Goal: Task Accomplishment & Management: Use online tool/utility

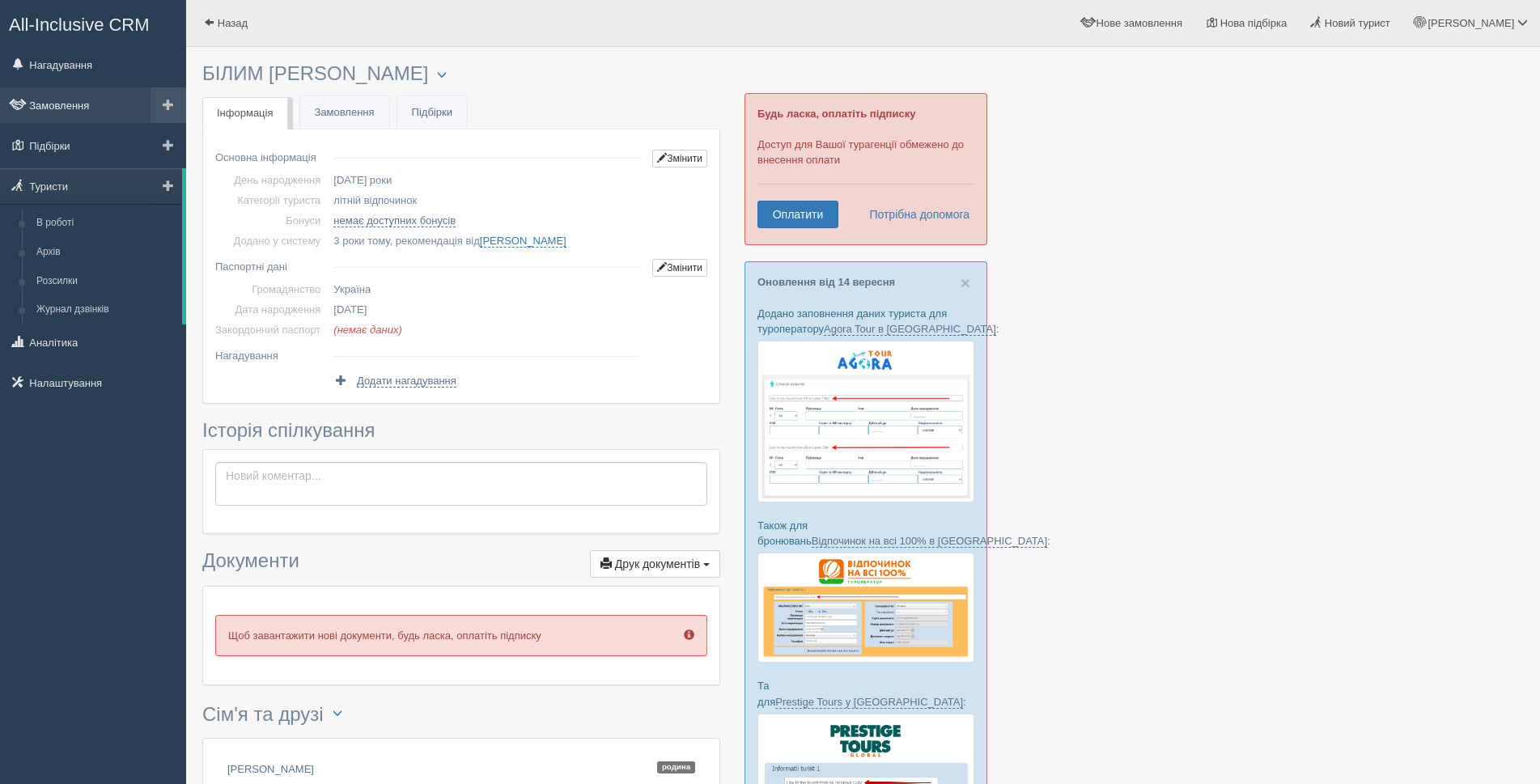
click at [70, 109] on link "Замовлення" at bounding box center [93, 105] width 186 height 36
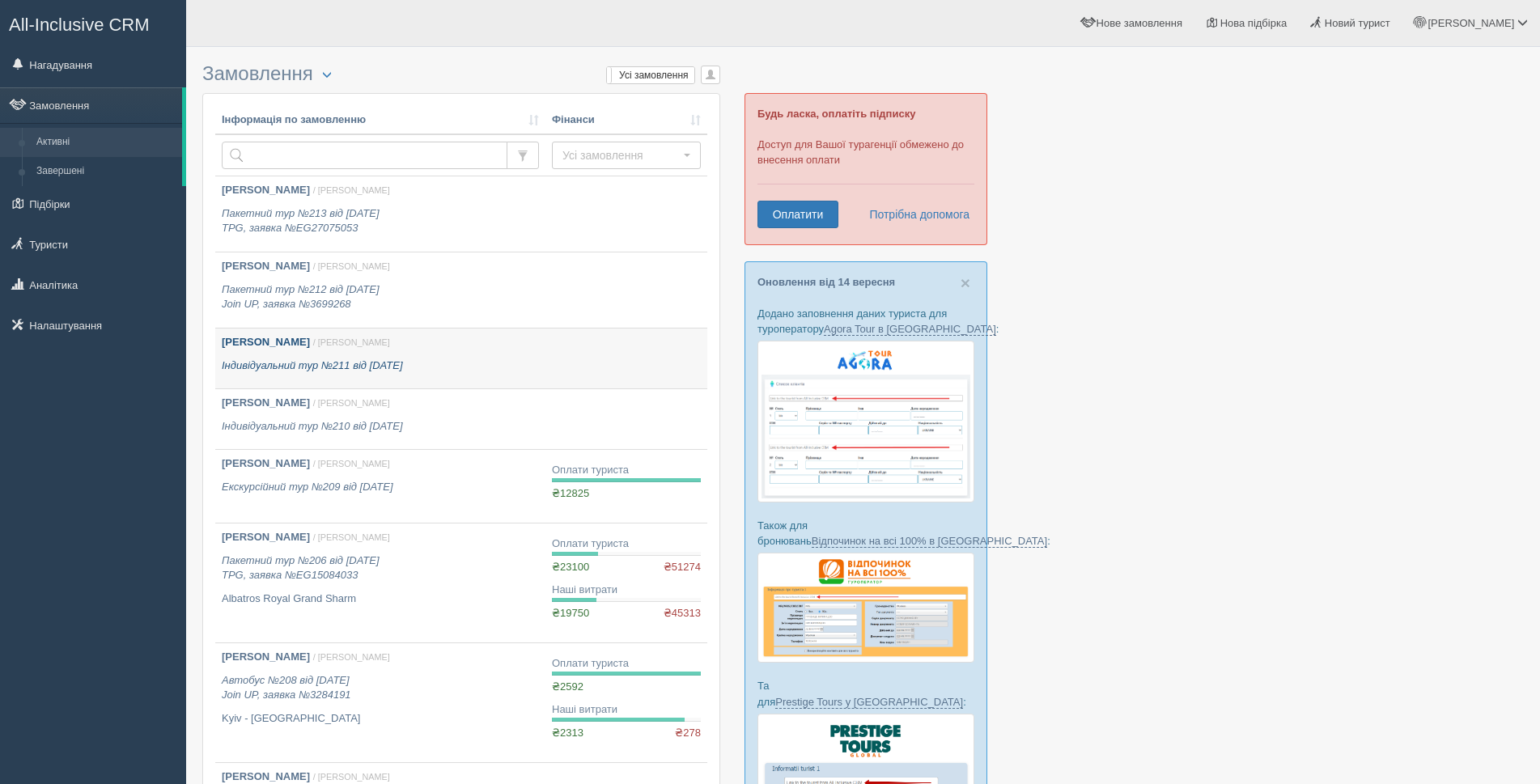
click at [541, 362] on link "[PERSON_NAME] / [PERSON_NAME] С. Індивідуальний тур №211 від [DATE]" at bounding box center [380, 358] width 330 height 60
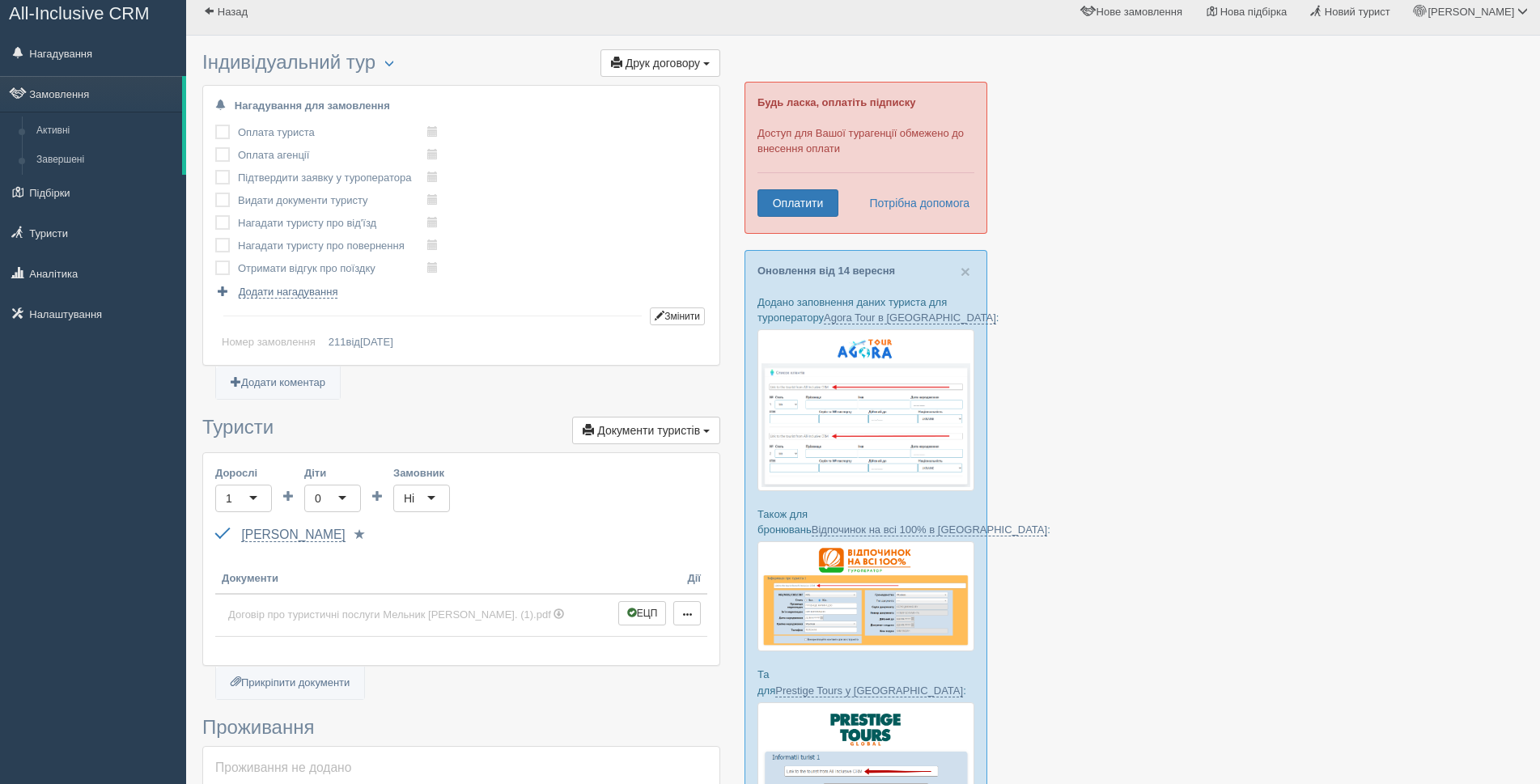
scroll to position [566, 0]
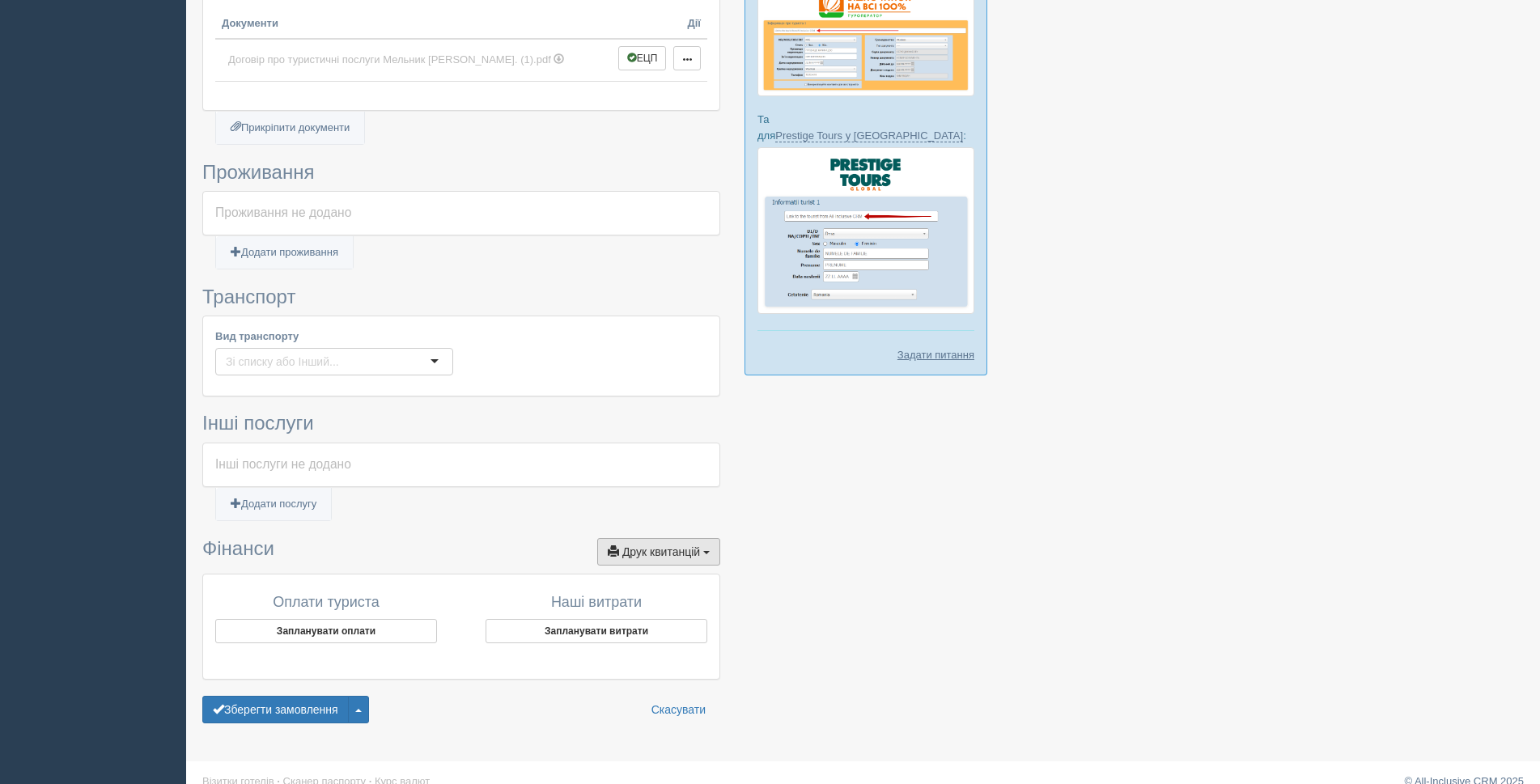
click at [712, 549] on button "Друк квитанцій Друк" at bounding box center [659, 550] width 123 height 27
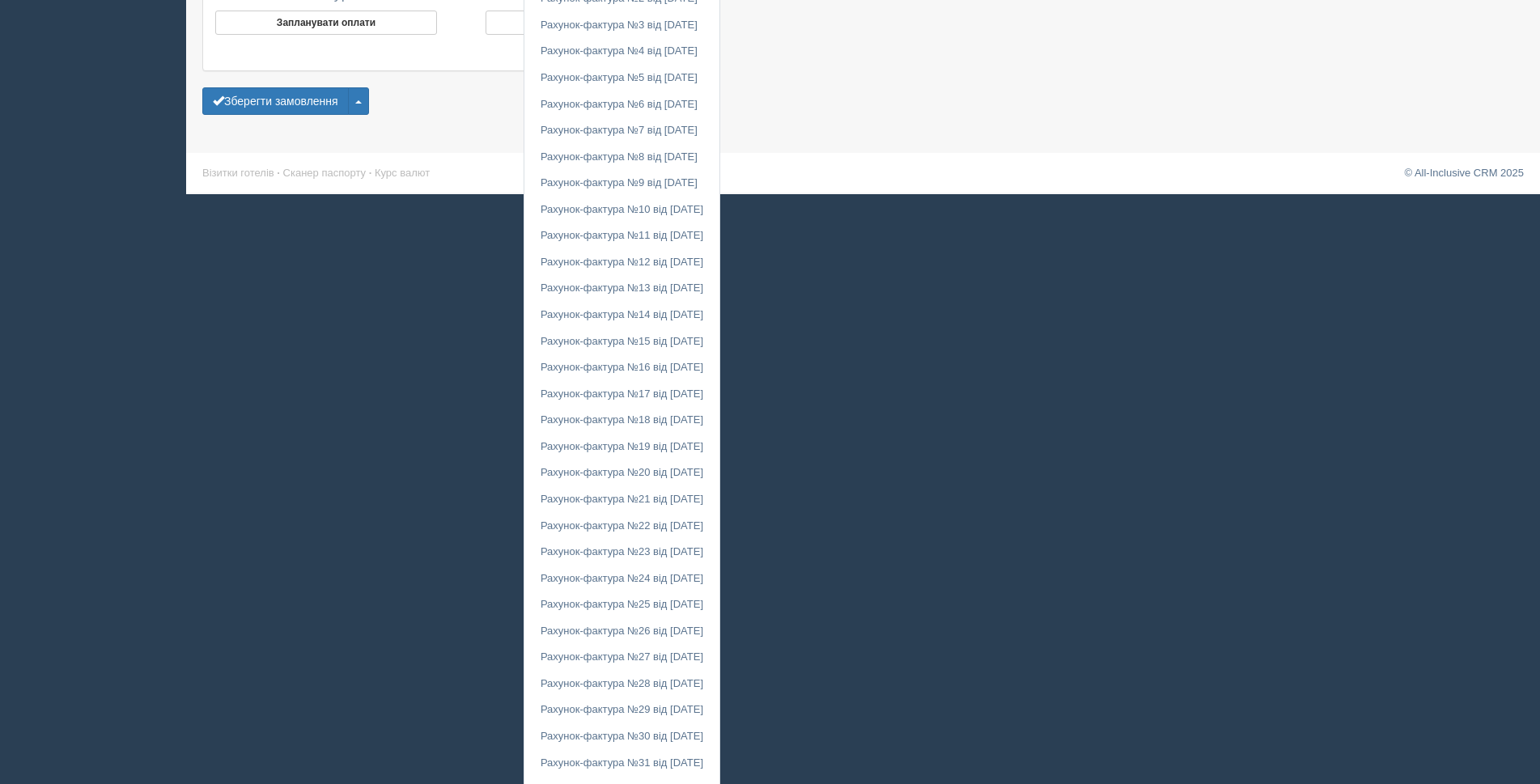
scroll to position [1327, 0]
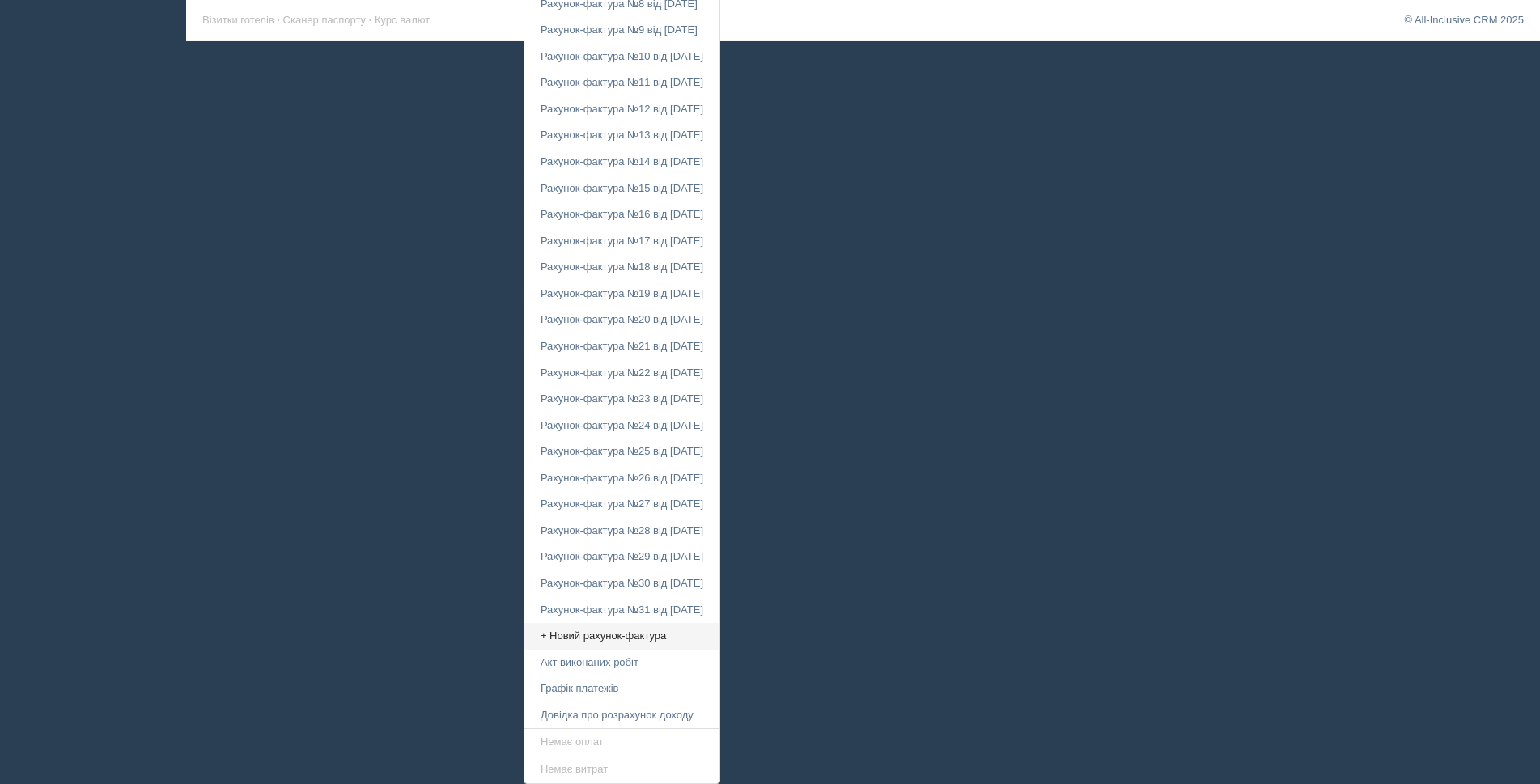
click at [575, 634] on link "+ Новий рахунок-фактура" at bounding box center [622, 635] width 195 height 27
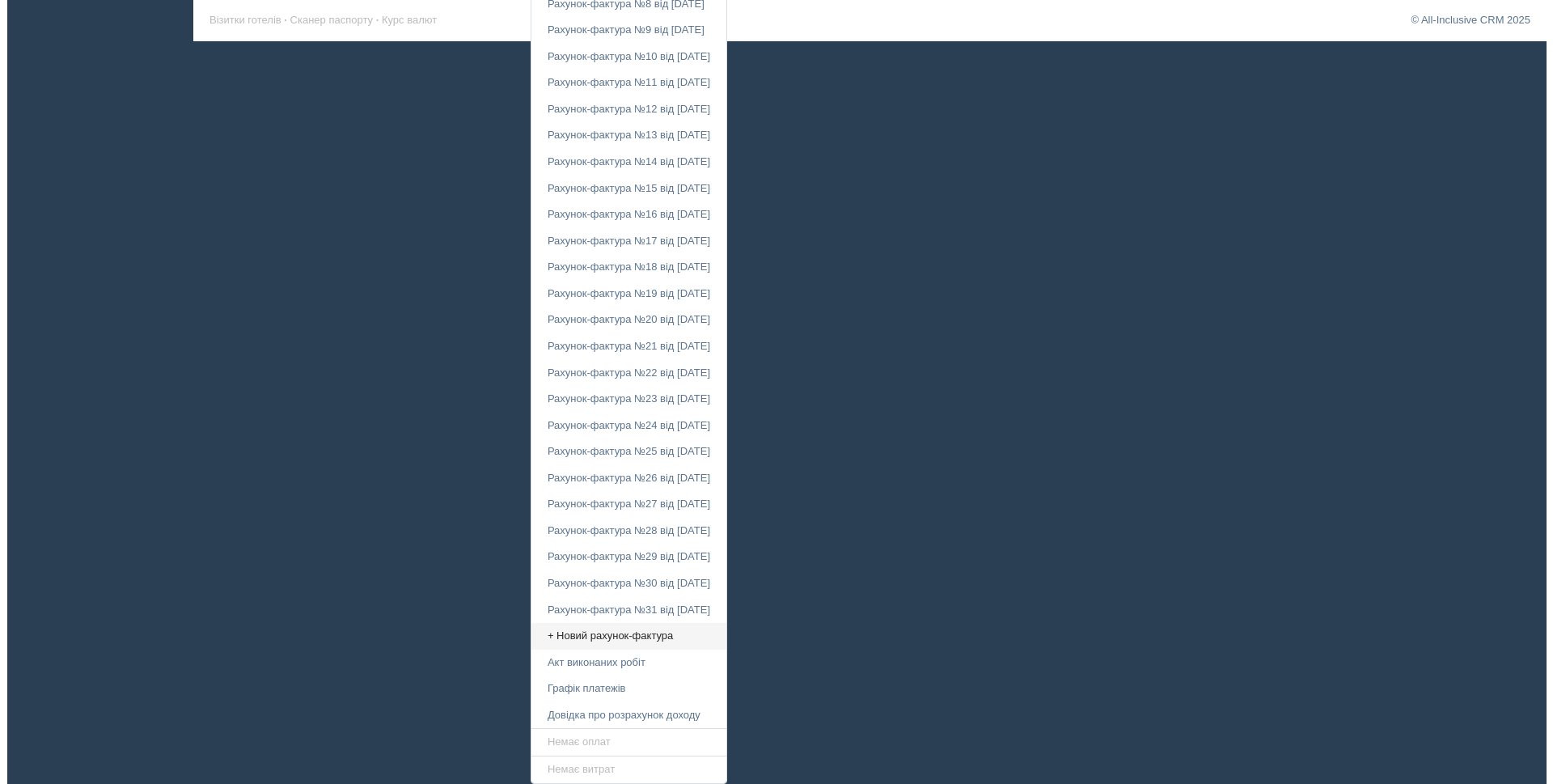
scroll to position [586, 0]
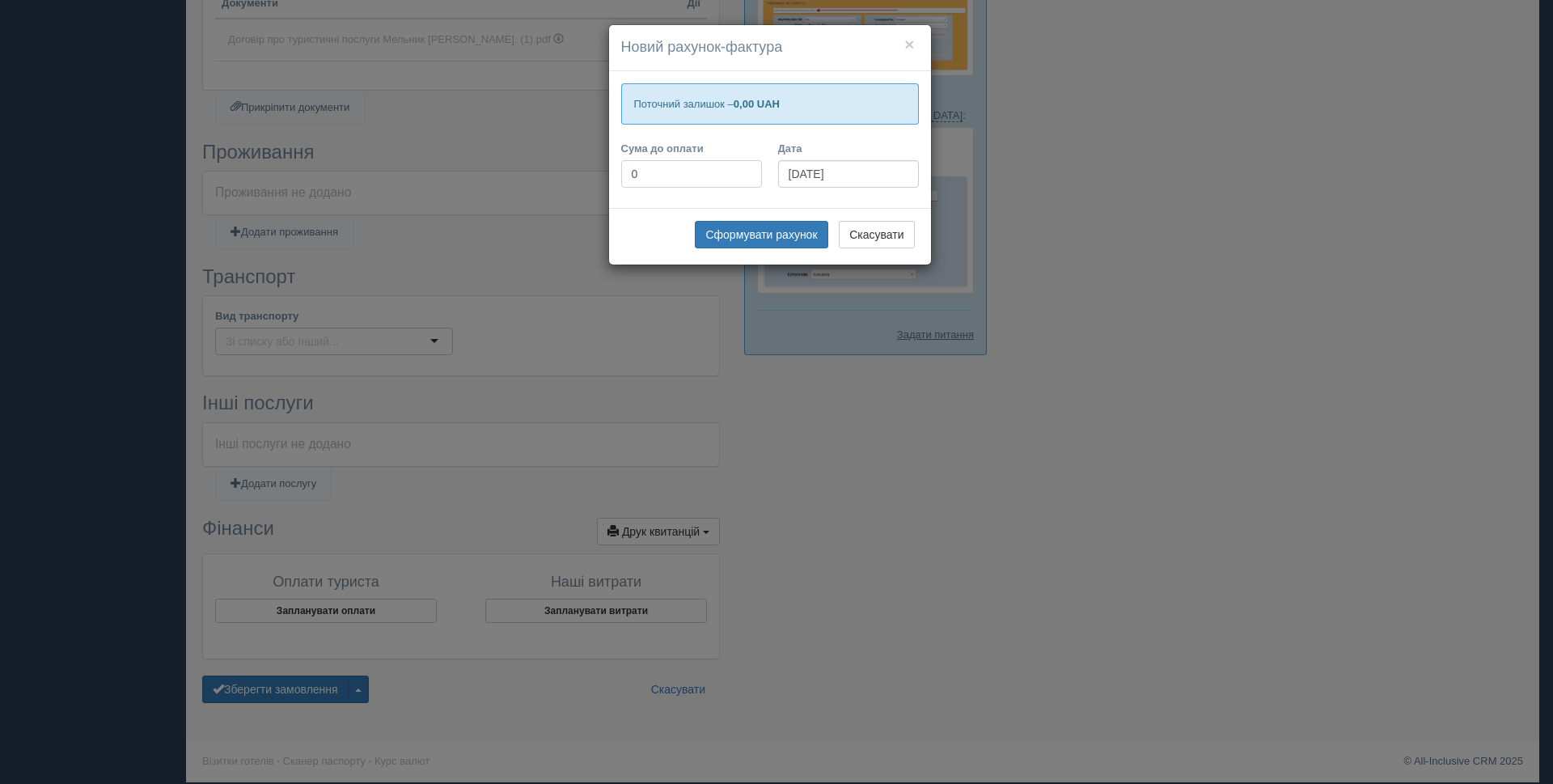
drag, startPoint x: 676, startPoint y: 182, endPoint x: 633, endPoint y: 170, distance: 44.6
click at [633, 170] on input "0" at bounding box center [692, 173] width 141 height 27
type input "34425"
click at [796, 241] on button "Сформувати рахунок" at bounding box center [761, 234] width 133 height 27
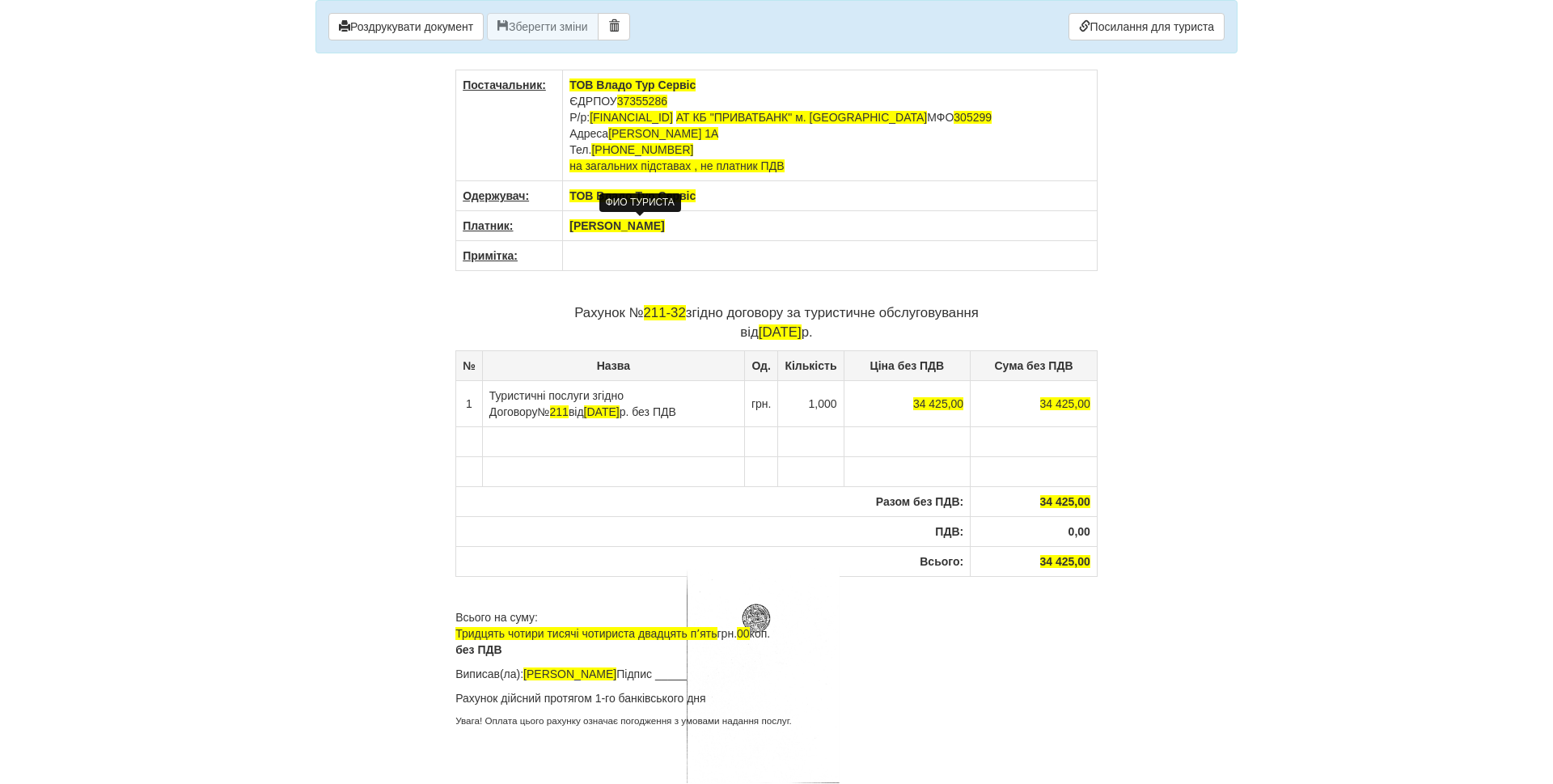
click at [586, 222] on span "[PERSON_NAME]" at bounding box center [616, 226] width 94 height 13
drag, startPoint x: 572, startPoint y: 227, endPoint x: 816, endPoint y: 231, distance: 244.0
click at [816, 231] on th "[PERSON_NAME]" at bounding box center [830, 226] width 535 height 30
click at [585, 255] on td "To enrich screen reader interactions, please activate Accessibility in Grammarl…" at bounding box center [830, 256] width 535 height 30
click at [644, 315] on span "211-32" at bounding box center [665, 312] width 42 height 15
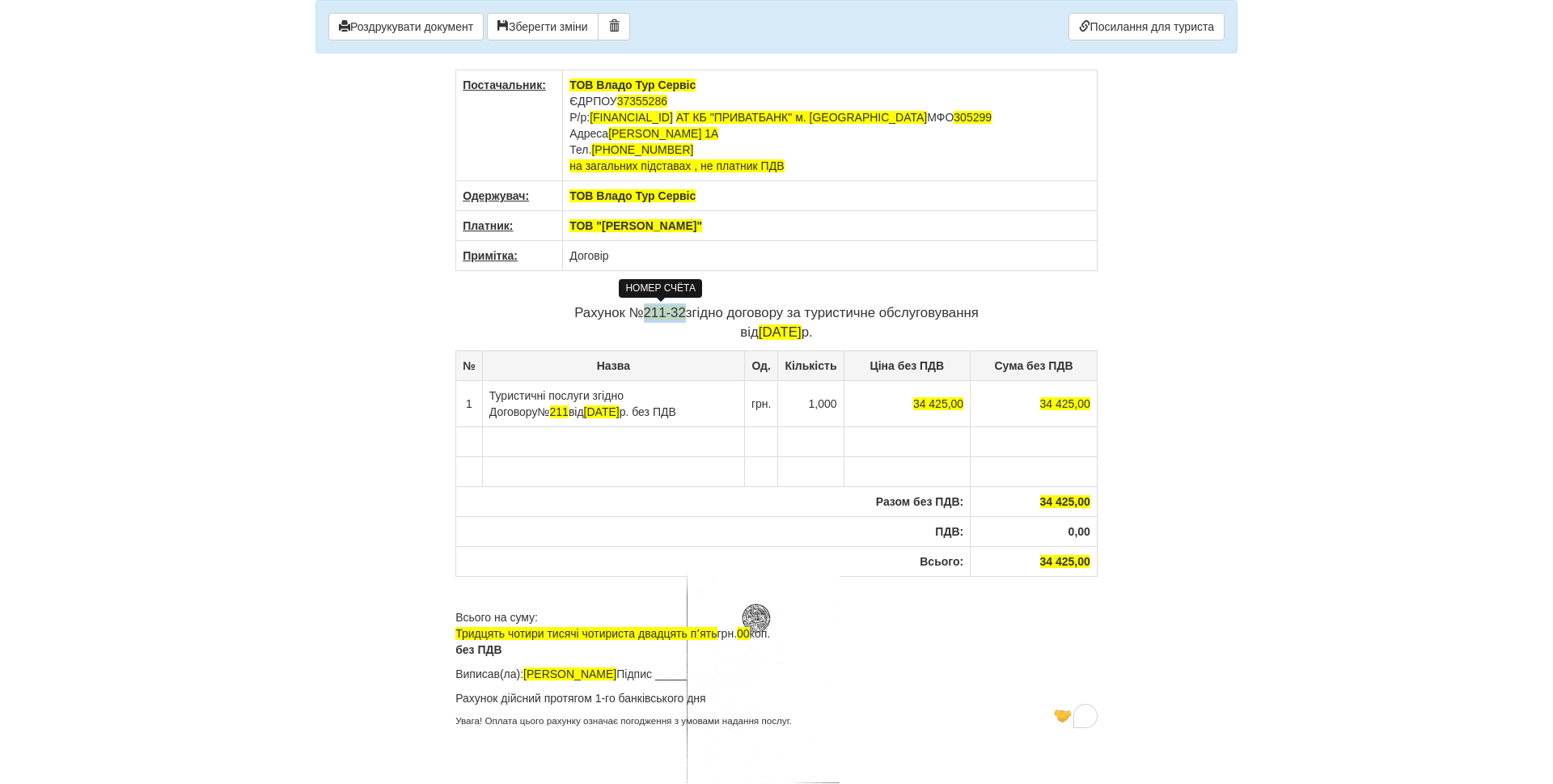
drag, startPoint x: 641, startPoint y: 315, endPoint x: 673, endPoint y: 314, distance: 32.0
click at [673, 314] on span "211-32" at bounding box center [665, 312] width 42 height 15
click at [669, 323] on p "Рахунок № 211-32 згідно договору за туристичне обслуговування від 17.09.2025 р." at bounding box center [776, 323] width 642 height 39
drag, startPoint x: 664, startPoint y: 314, endPoint x: 681, endPoint y: 308, distance: 18.0
click at [681, 308] on span "211-32" at bounding box center [665, 312] width 42 height 15
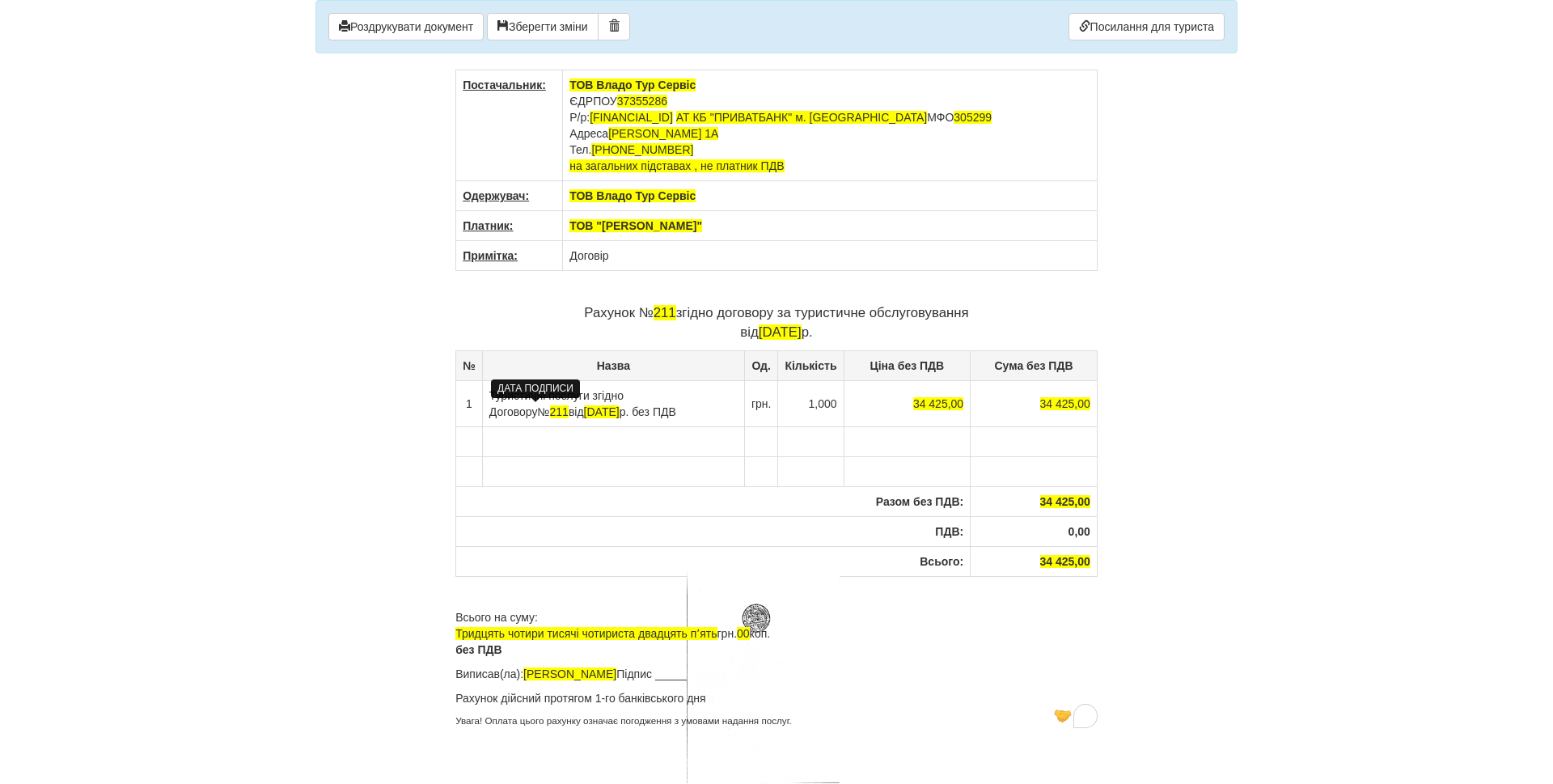
click at [584, 408] on span "[DATE]" at bounding box center [602, 412] width 36 height 13
drag, startPoint x: 488, startPoint y: 395, endPoint x: 660, endPoint y: 414, distance: 173.0
click at [660, 414] on td "Туристичні послуги згідно Договору № 211 від 19.06.2024 р. без ПДВ" at bounding box center [613, 403] width 262 height 46
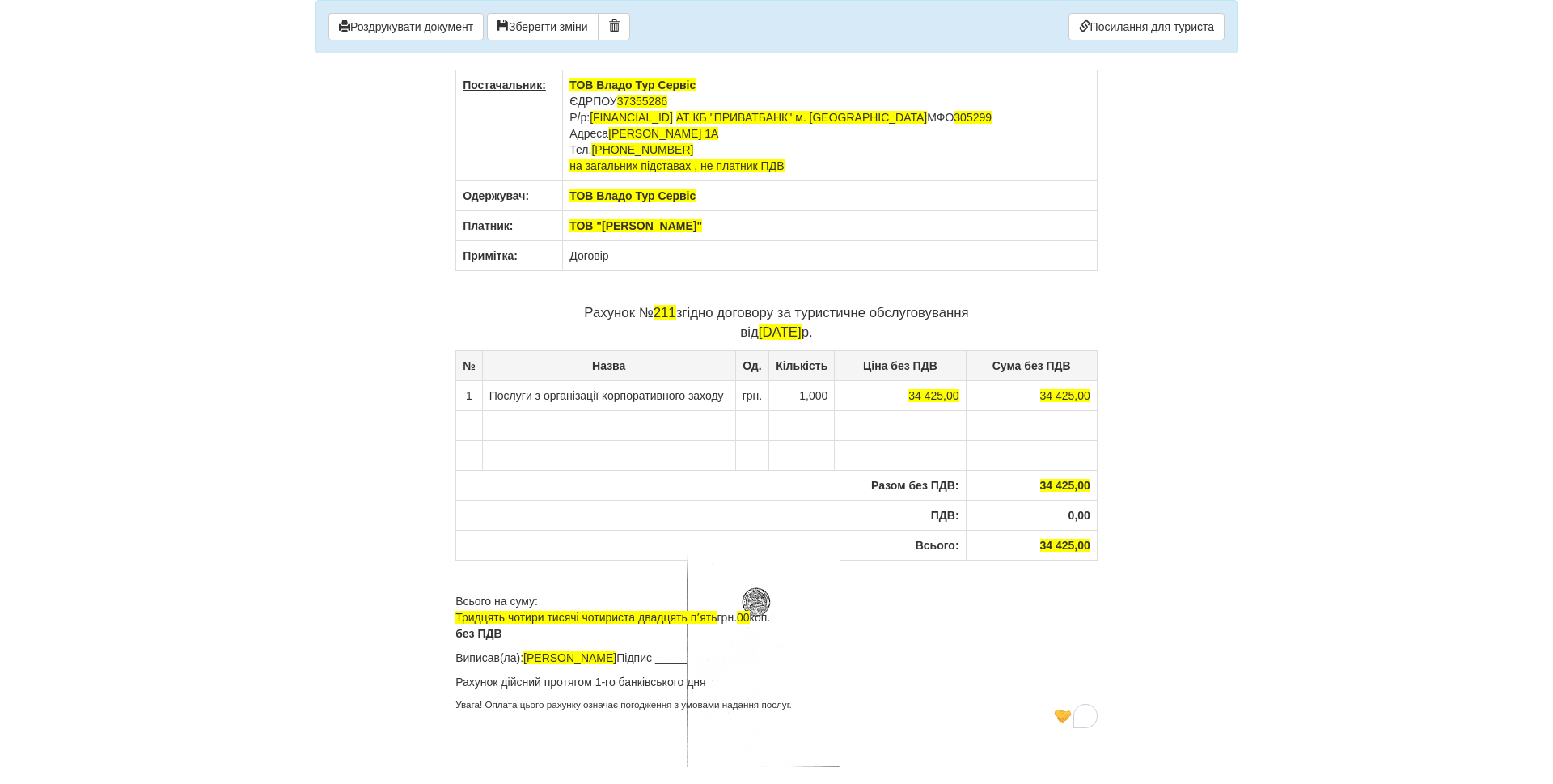
click at [501, 398] on td "Послуги з організації ĸорпоративного заходу" at bounding box center [609, 395] width 253 height 30
click at [675, 314] on p "Рахунок № 211 згідно договору за туристичне обслуговування від 17.09.2025 р." at bounding box center [776, 323] width 642 height 39
click at [664, 317] on span "211" at bounding box center [665, 312] width 22 height 15
drag, startPoint x: 652, startPoint y: 315, endPoint x: 670, endPoint y: 314, distance: 18.0
click at [670, 314] on span "211" at bounding box center [665, 312] width 22 height 15
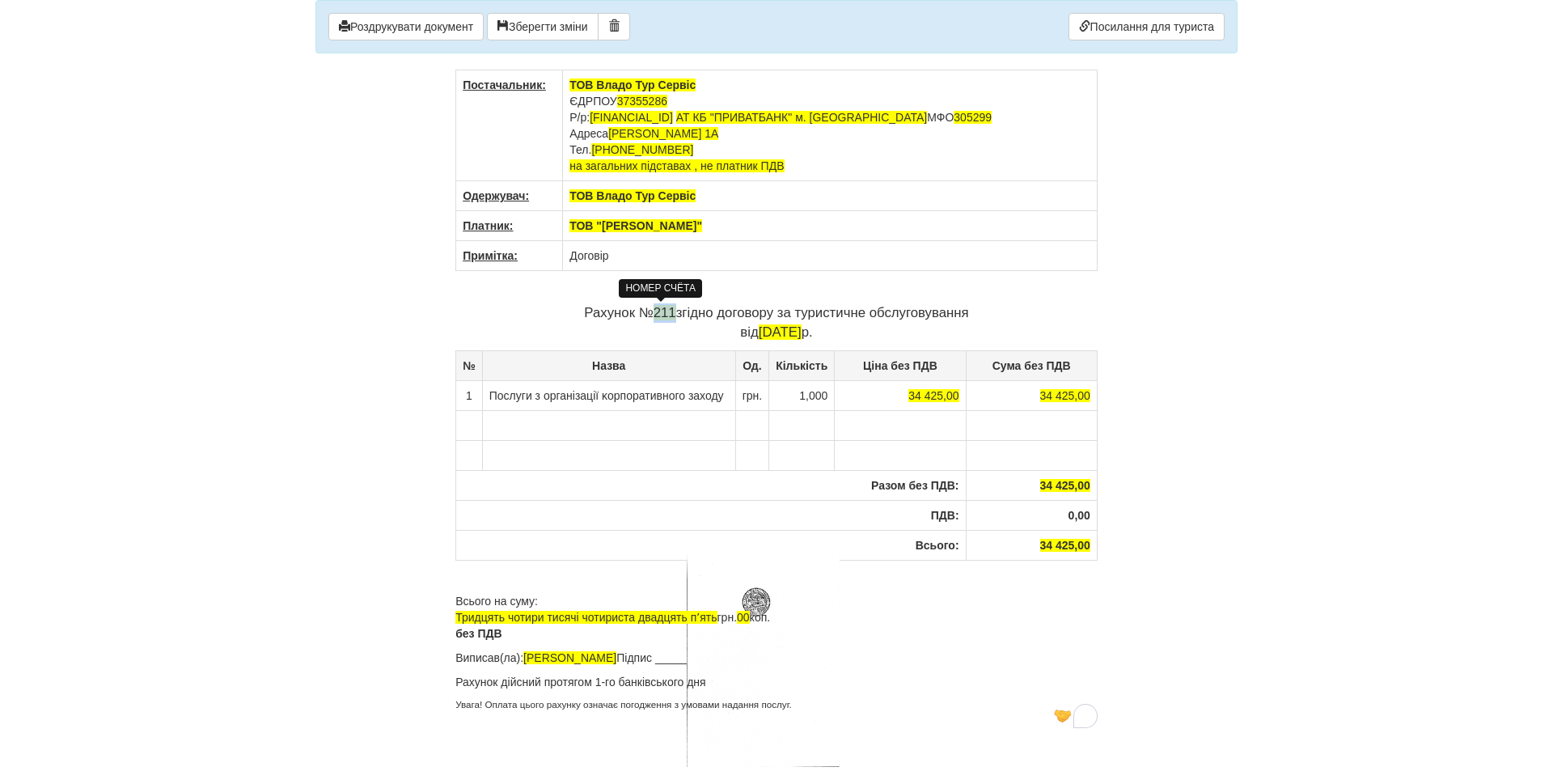
click at [670, 314] on span "211" at bounding box center [665, 312] width 22 height 15
drag, startPoint x: 652, startPoint y: 311, endPoint x: 664, endPoint y: 311, distance: 12.0
click at [664, 311] on span "211" at bounding box center [665, 312] width 22 height 15
click at [664, 315] on span "211" at bounding box center [665, 312] width 22 height 15
click at [663, 312] on span "211" at bounding box center [665, 312] width 22 height 15
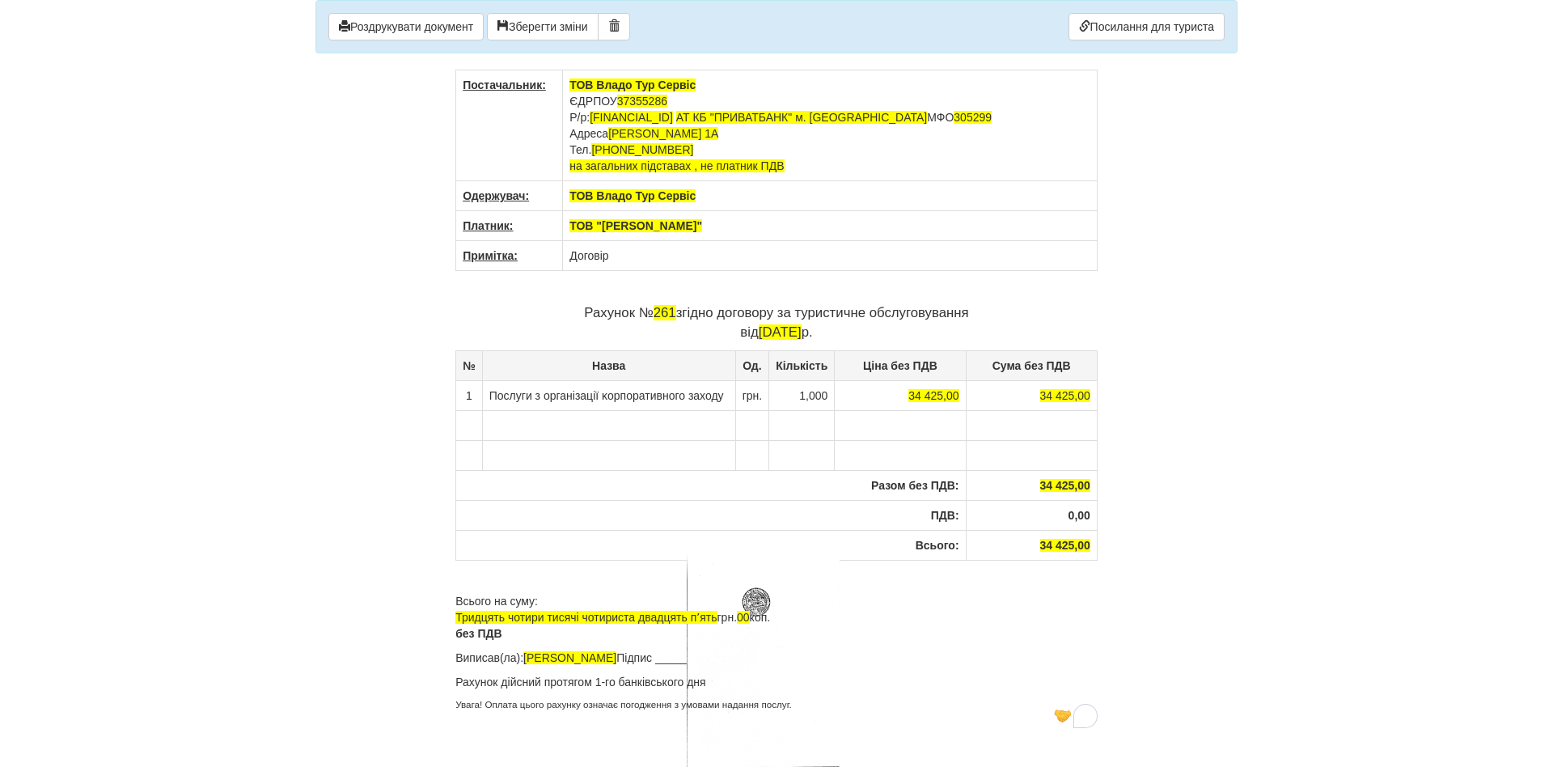
click at [886, 410] on td "34 425,00" at bounding box center [900, 395] width 131 height 30
click at [663, 315] on span "261" at bounding box center [665, 312] width 22 height 15
click at [658, 319] on span "261" at bounding box center [665, 312] width 22 height 15
click at [1166, 634] on div "× Деякі поля не заповнено Ми підсвітили порожні поля червоним кольором. Ви може…" at bounding box center [777, 360] width 946 height 720
click at [422, 33] on button "Роздрукувати документ" at bounding box center [406, 26] width 155 height 27
